Goal: Browse casually: Explore the website without a specific task or goal

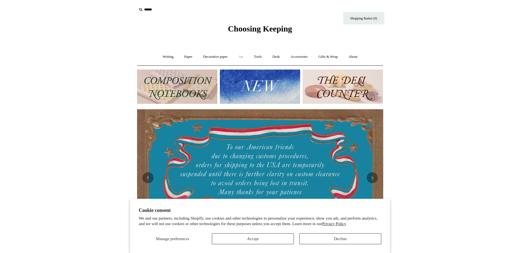
click at [241, 57] on link "Art +" at bounding box center [240, 57] width 15 height 15
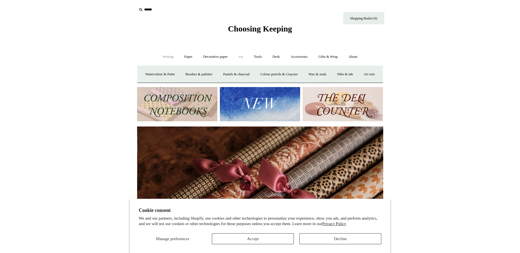
scroll to position [0, 492]
click at [165, 57] on link "Writing +" at bounding box center [168, 57] width 21 height 15
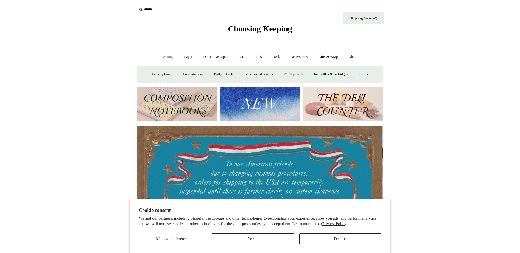
scroll to position [0, 0]
click at [242, 59] on link "Art +" at bounding box center [240, 57] width 15 height 15
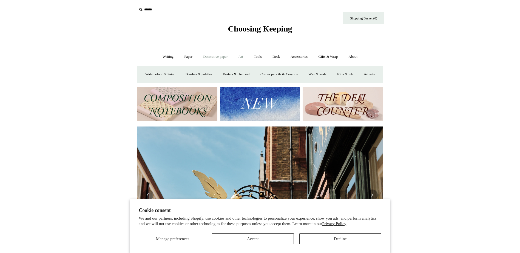
scroll to position [0, 246]
click at [219, 58] on link "Decorative paper +" at bounding box center [215, 57] width 34 height 15
click at [188, 57] on link "Paper +" at bounding box center [188, 57] width 18 height 15
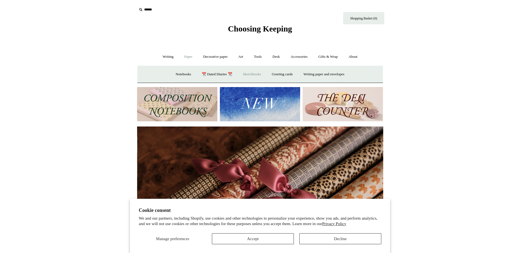
scroll to position [0, 492]
click at [261, 58] on link "Tools +" at bounding box center [258, 57] width 18 height 15
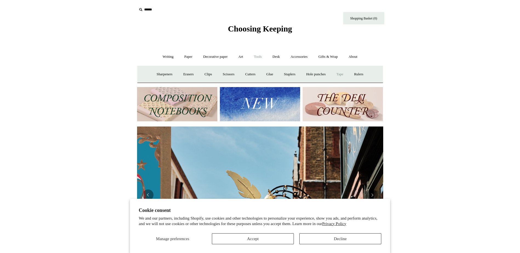
scroll to position [0, 246]
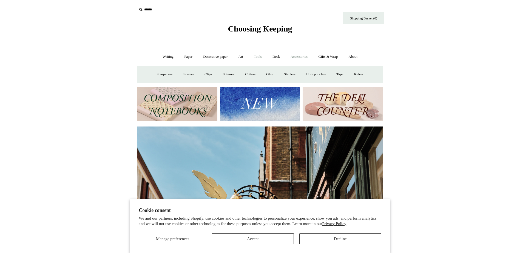
click at [303, 57] on link "Accessories +" at bounding box center [298, 57] width 27 height 15
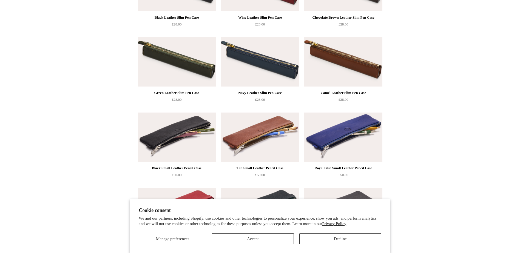
scroll to position [110, 0]
click at [267, 237] on button "Accept" at bounding box center [253, 238] width 82 height 11
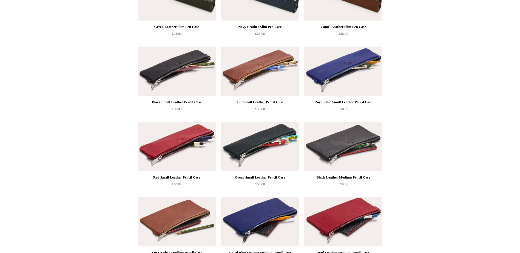
scroll to position [137, 0]
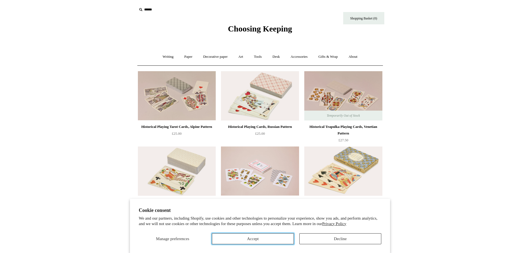
click at [268, 239] on button "Accept" at bounding box center [253, 238] width 82 height 11
